Goal: Task Accomplishment & Management: Complete application form

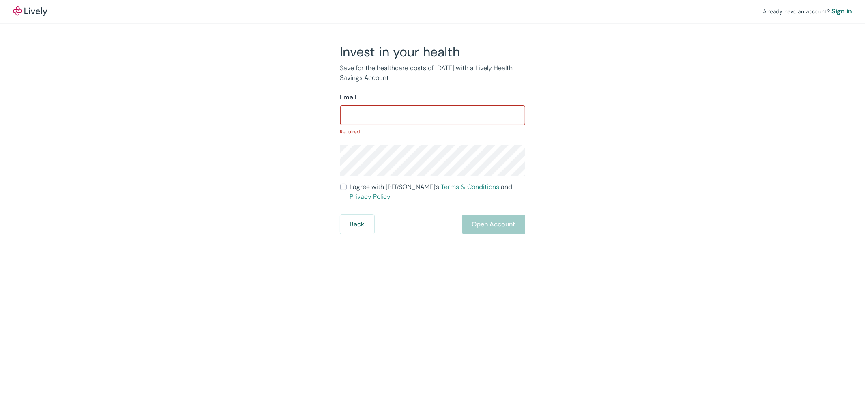
click at [489, 215] on div "Back Open Account" at bounding box center [432, 224] width 185 height 19
click at [487, 221] on div "Back Open Account" at bounding box center [432, 224] width 185 height 19
